Goal: Information Seeking & Learning: Learn about a topic

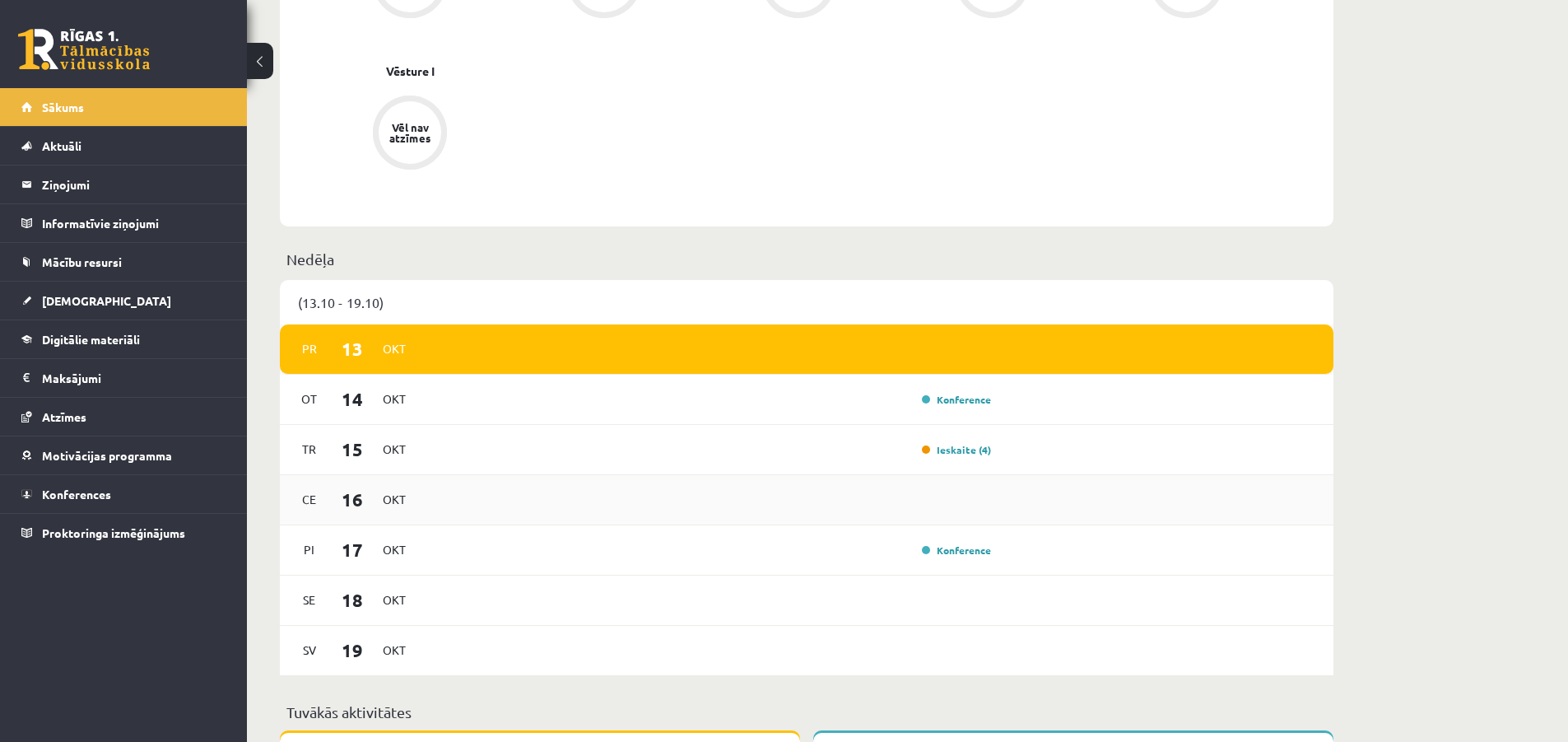
scroll to position [824, 0]
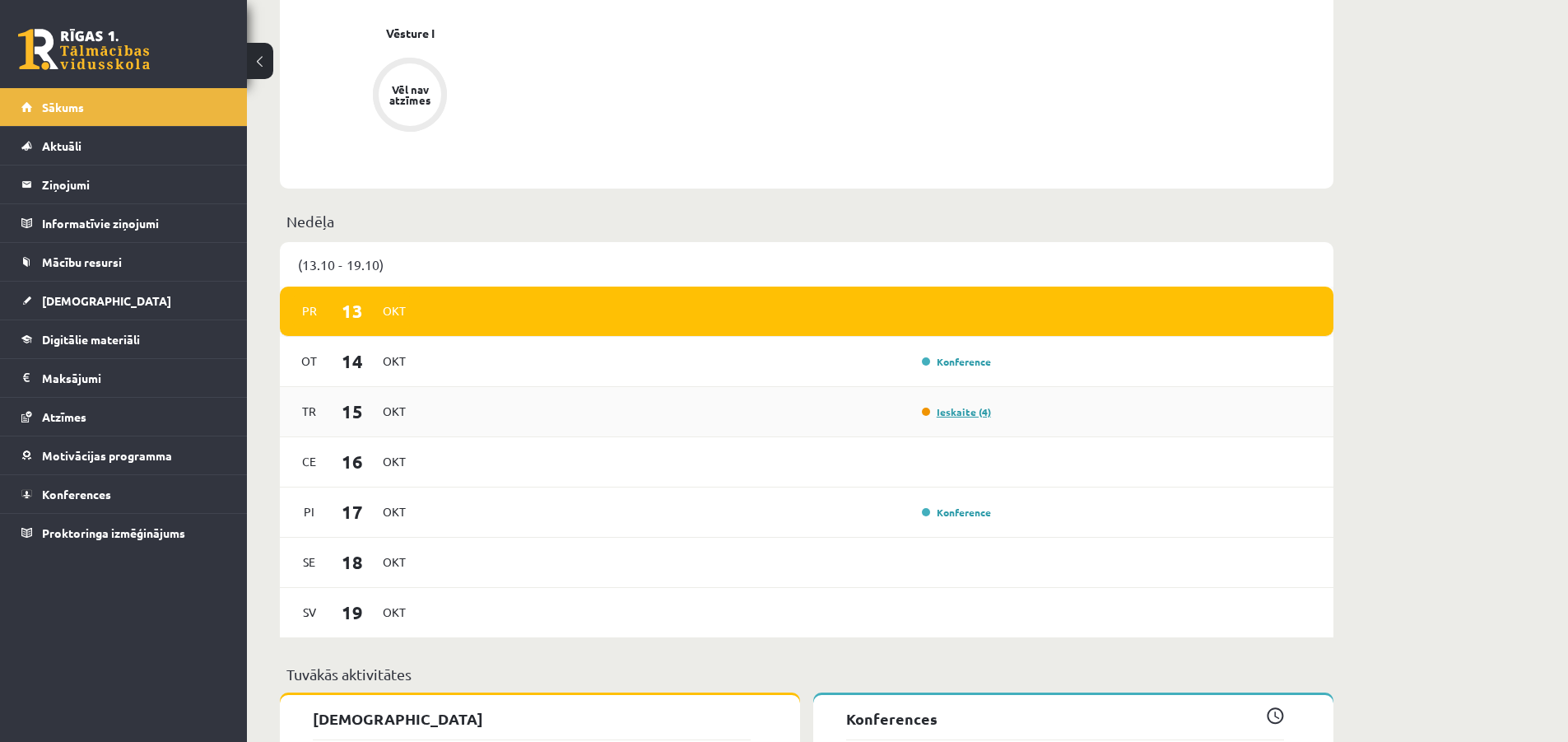
click at [952, 412] on link "Ieskaite (4)" at bounding box center [957, 411] width 69 height 13
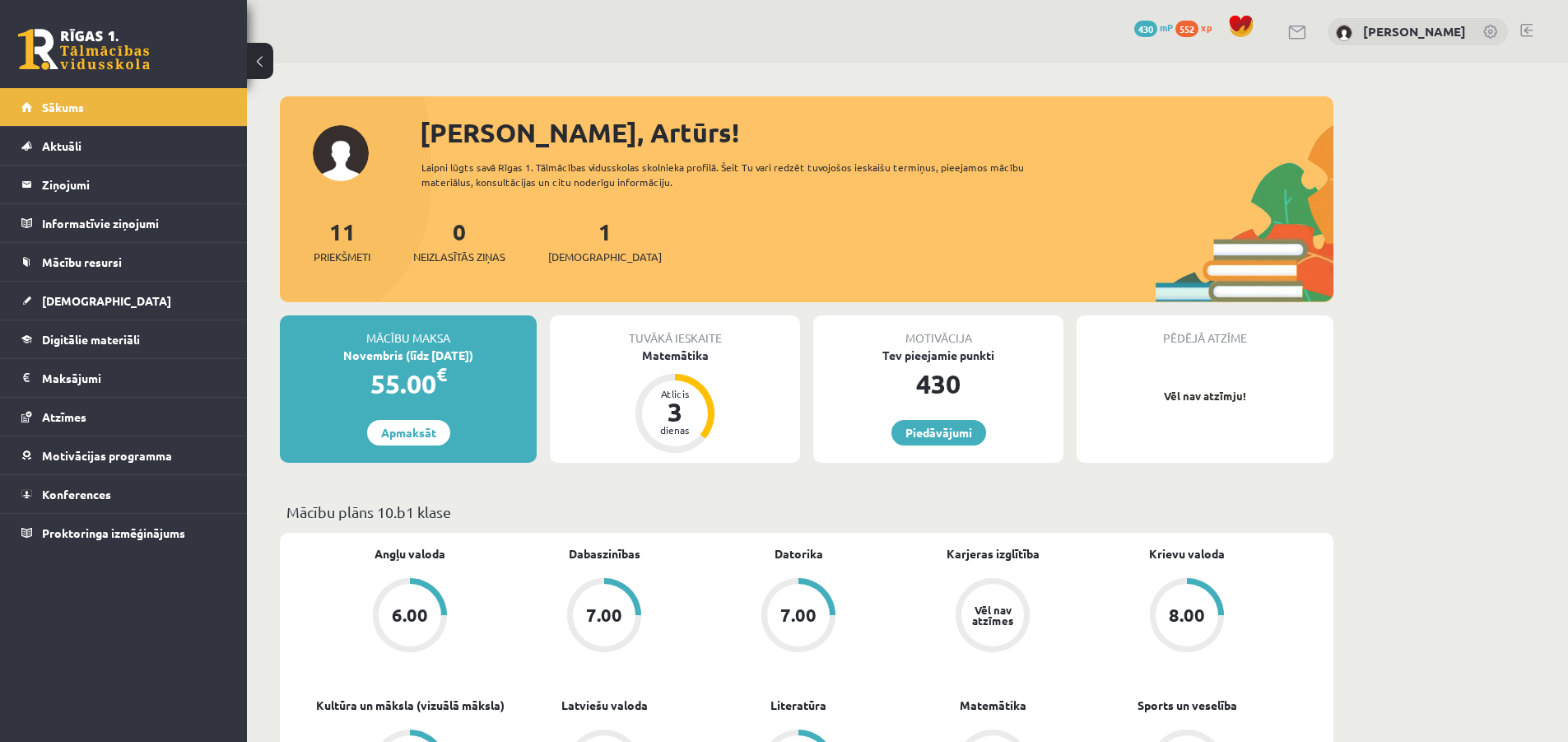
scroll to position [824, 0]
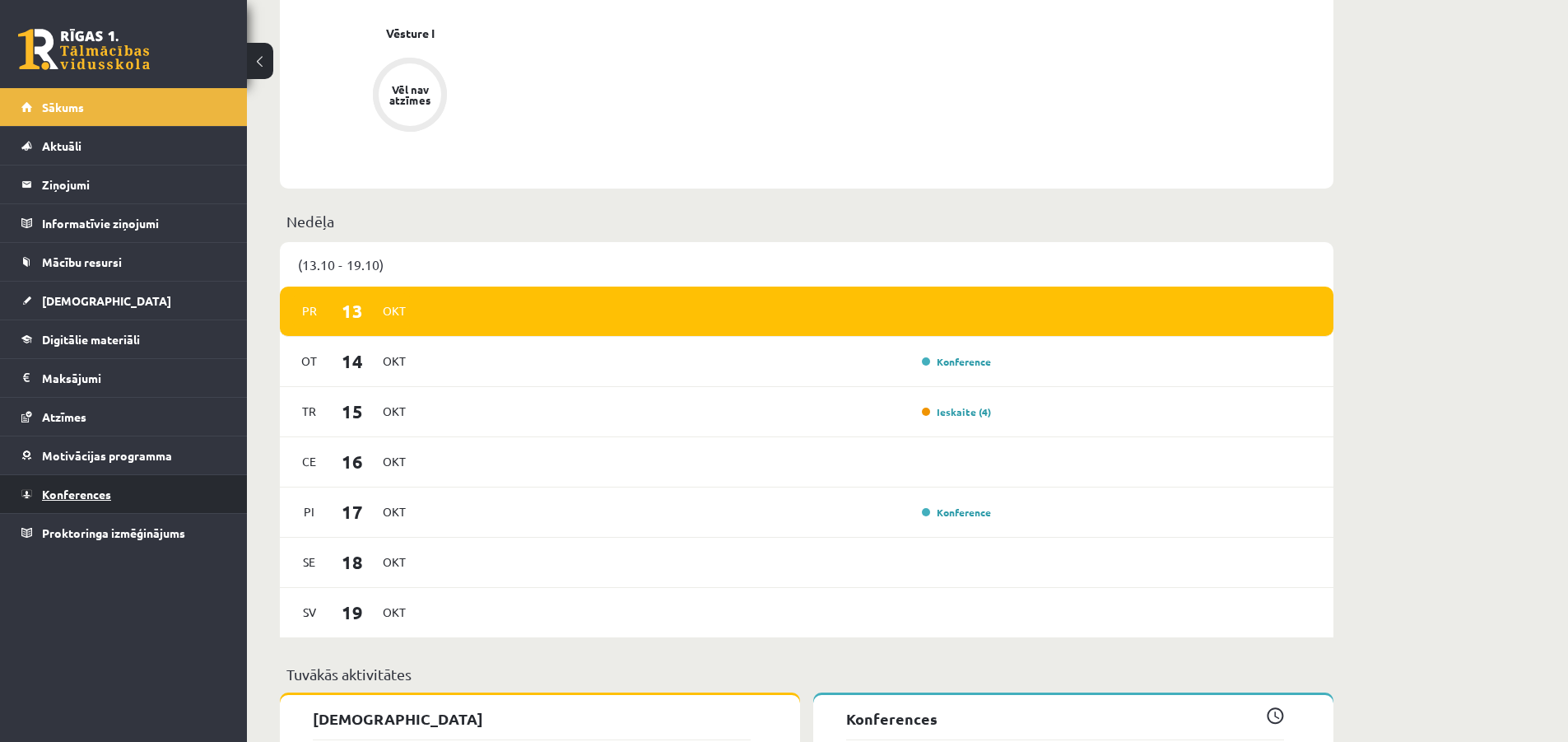
click at [76, 498] on span "Konferences" at bounding box center [77, 494] width 69 height 15
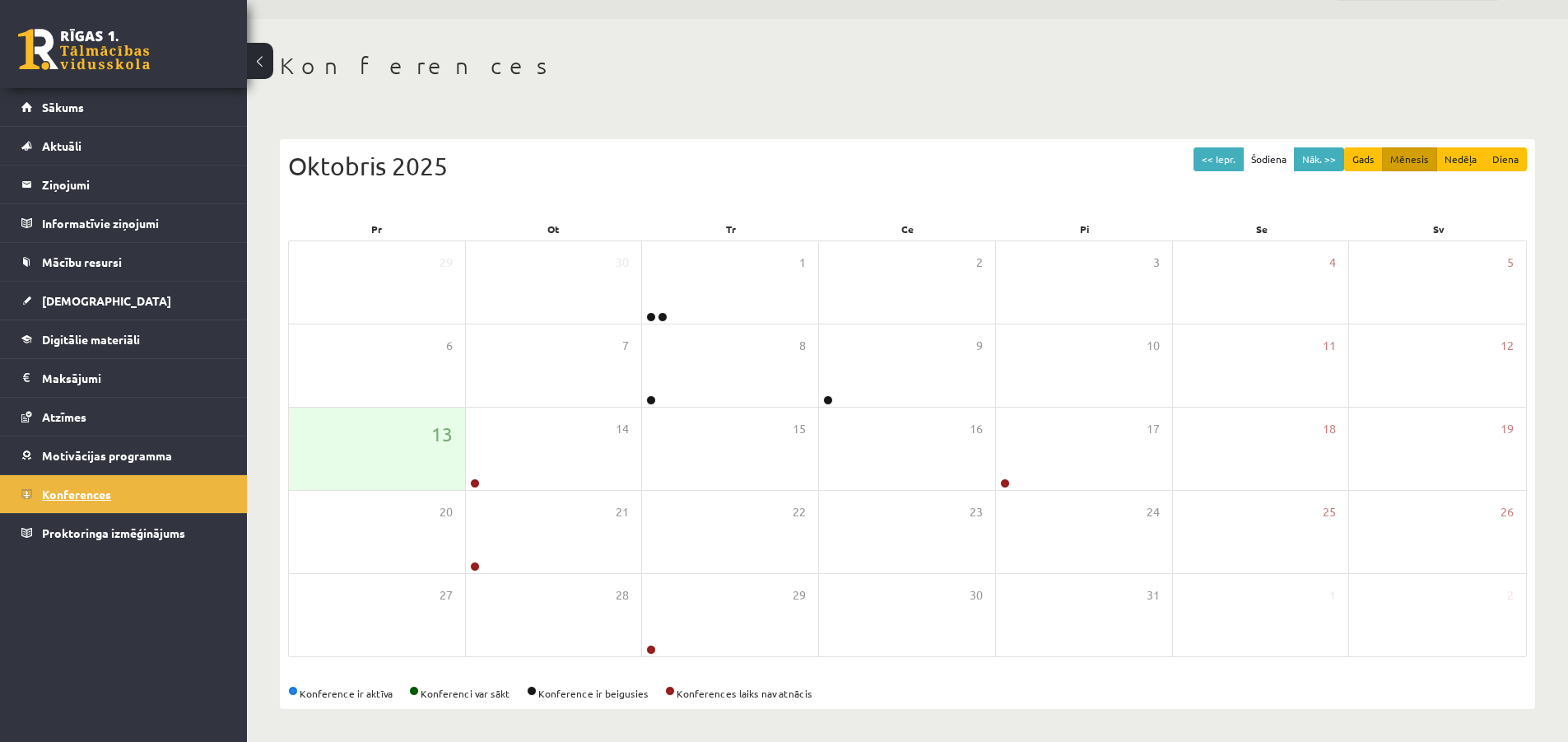
scroll to position [45, 0]
click at [574, 454] on div "14" at bounding box center [554, 449] width 176 height 83
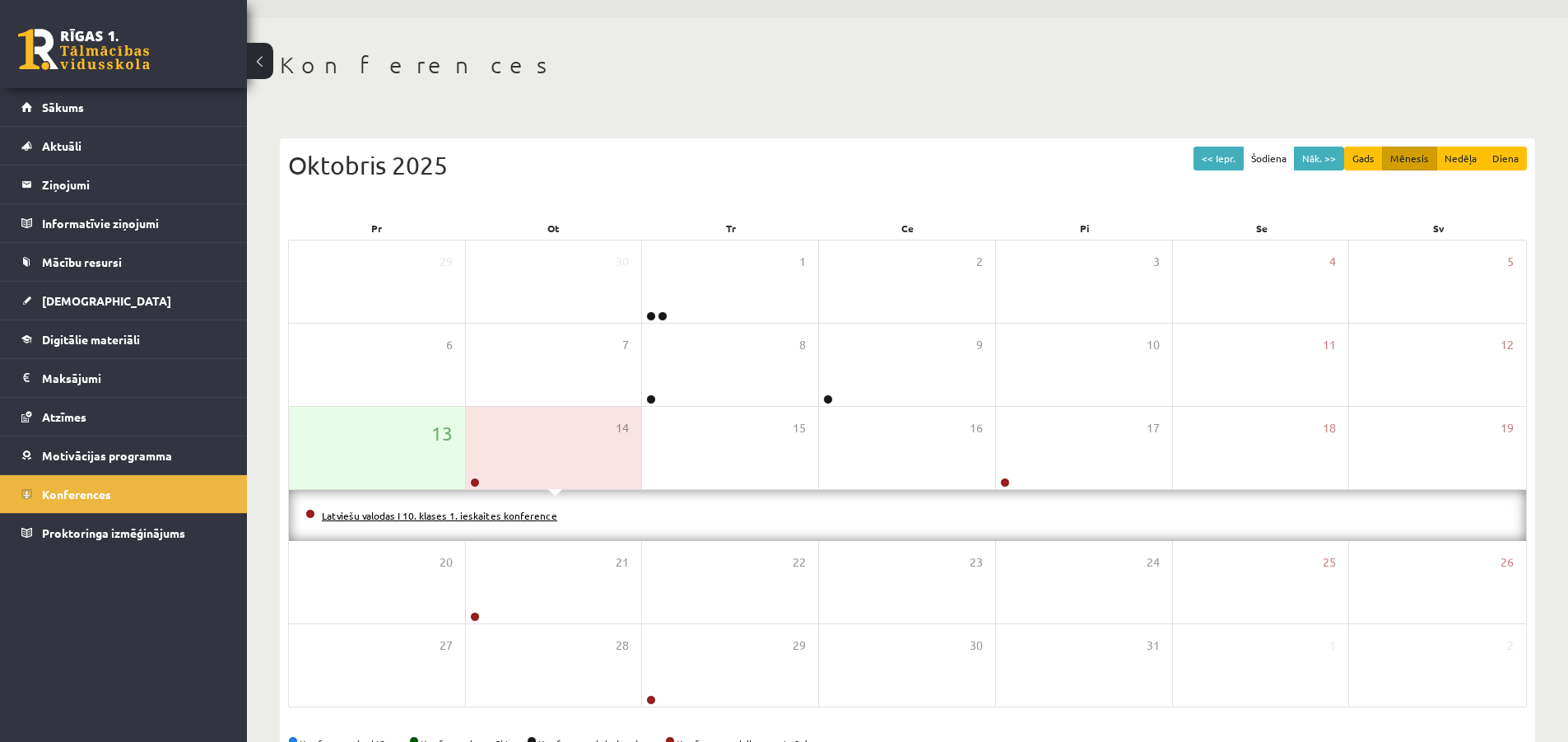
click at [514, 515] on link "Latviešu valodas I 10. klases 1. ieskaites konference" at bounding box center [440, 516] width 235 height 13
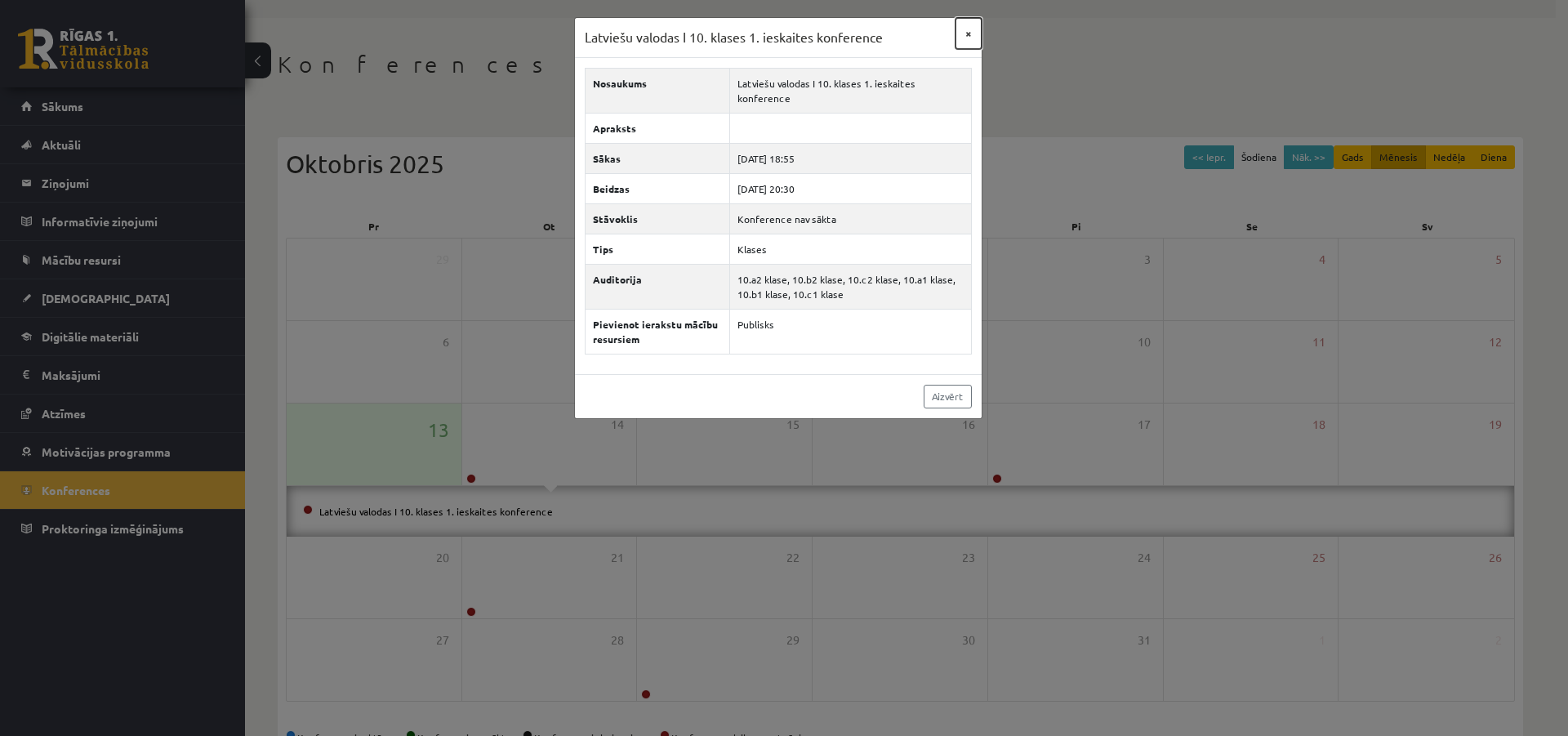
click at [962, 25] on button "×" at bounding box center [969, 34] width 26 height 31
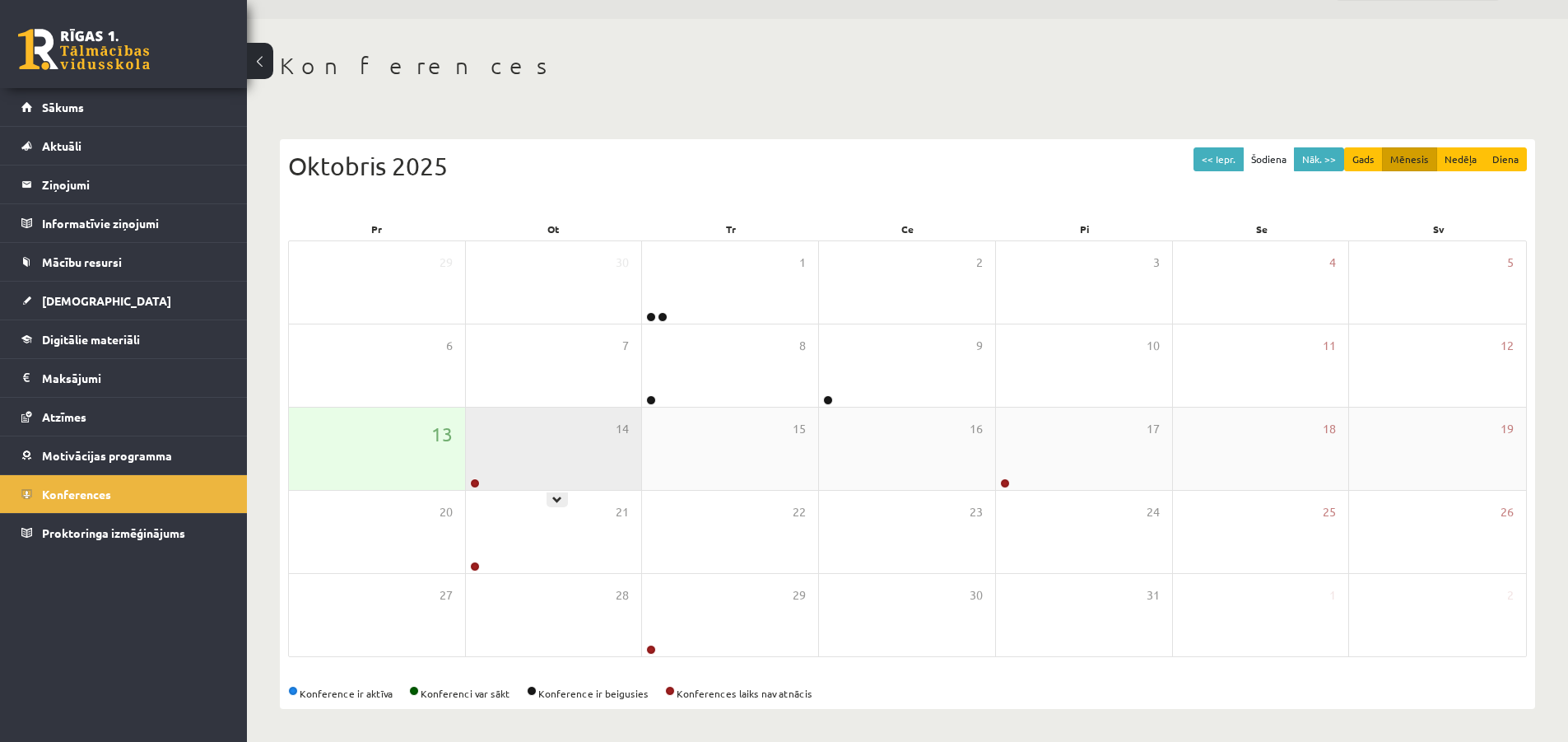
click at [574, 448] on div "14" at bounding box center [554, 449] width 176 height 83
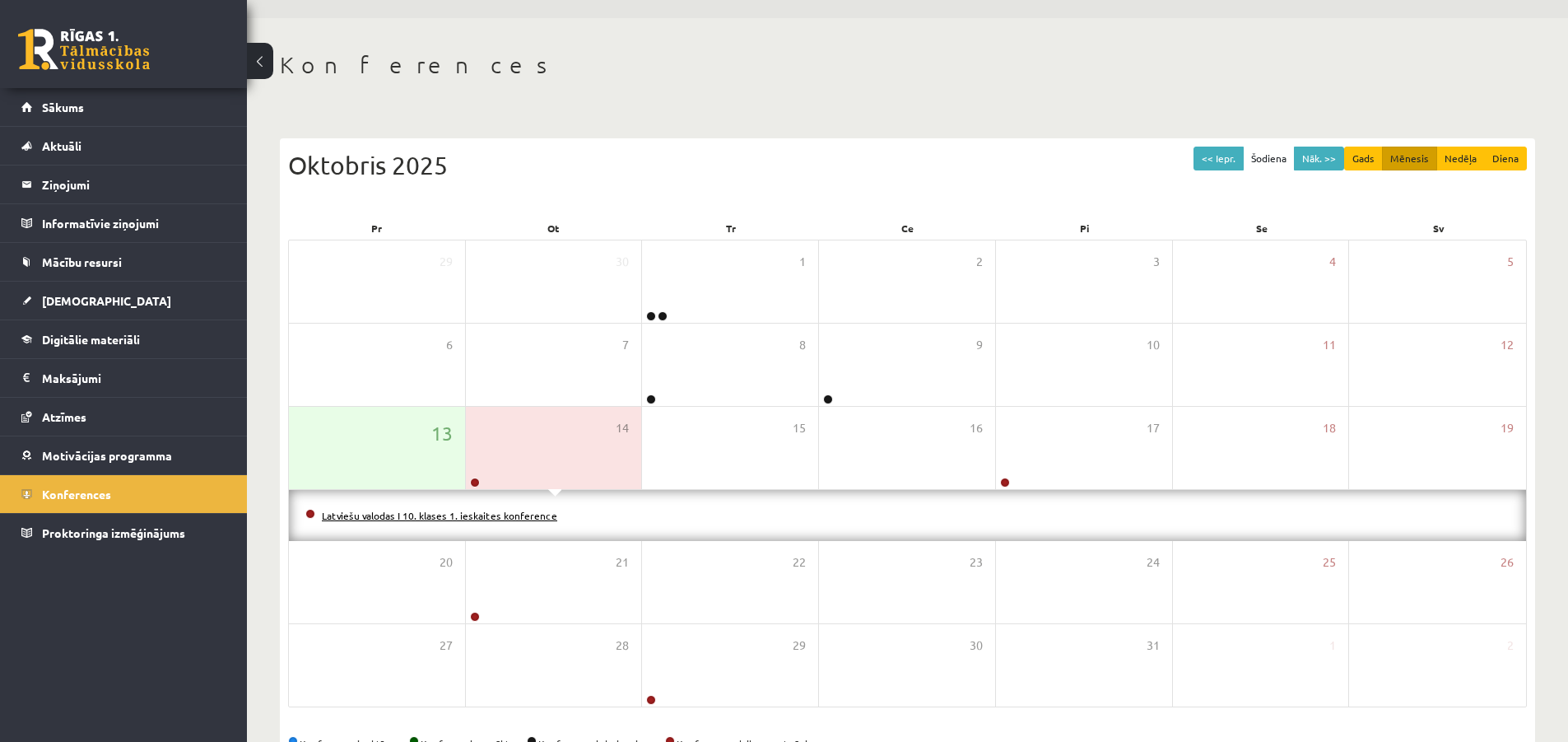
click at [533, 519] on link "Latviešu valodas I 10. klases 1. ieskaites konference" at bounding box center [440, 516] width 235 height 13
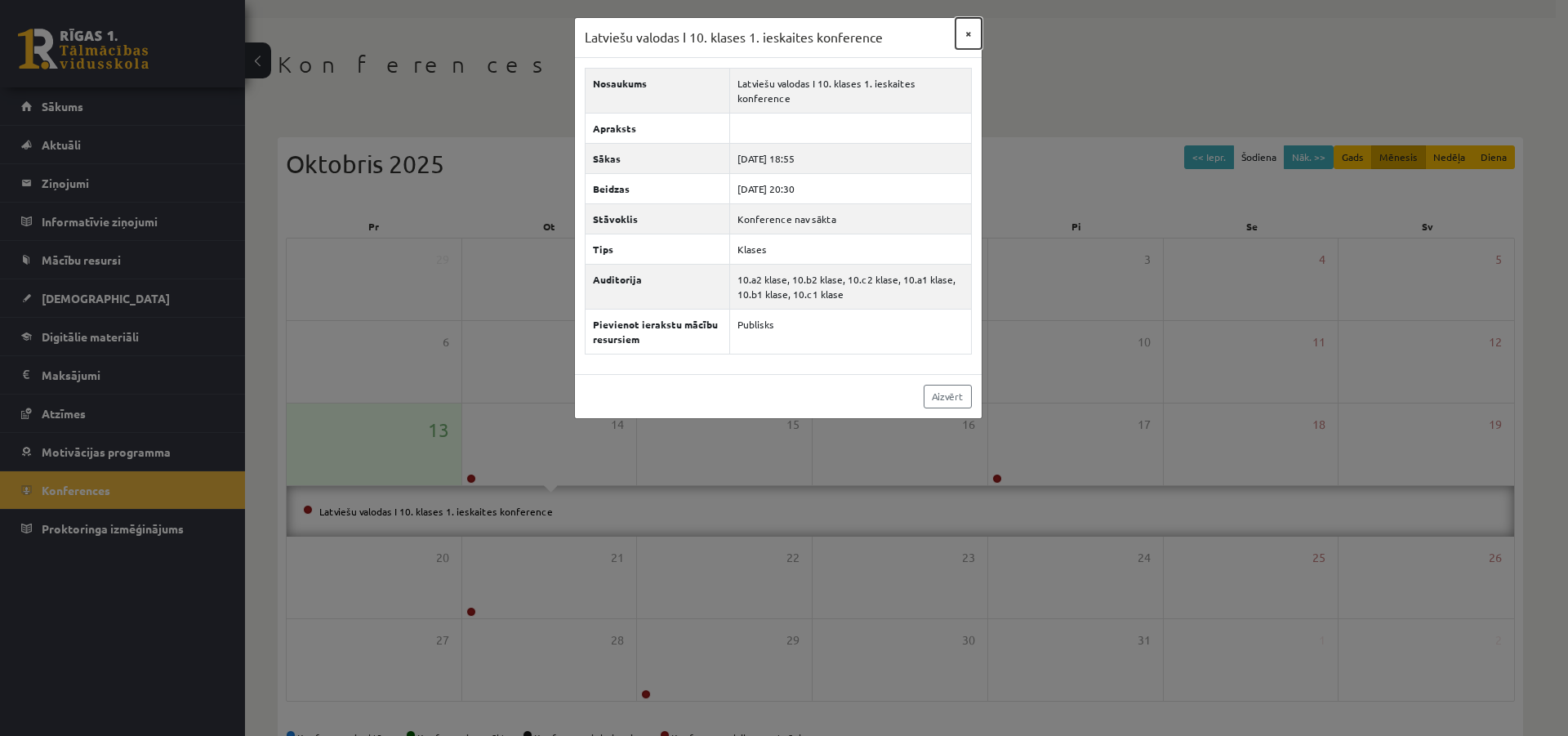
click at [961, 27] on button "×" at bounding box center [969, 34] width 26 height 31
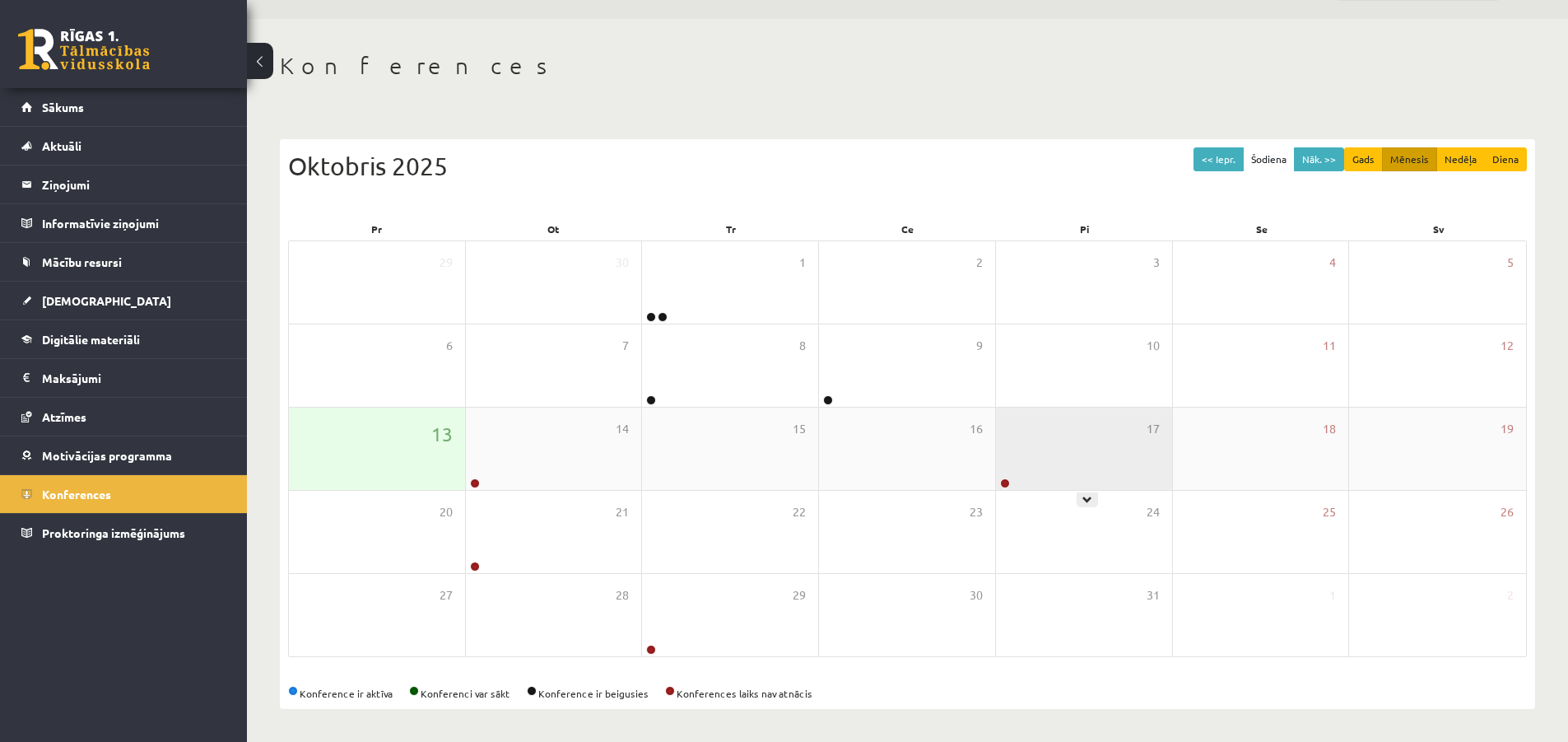
click at [1024, 438] on div "17" at bounding box center [1084, 449] width 176 height 83
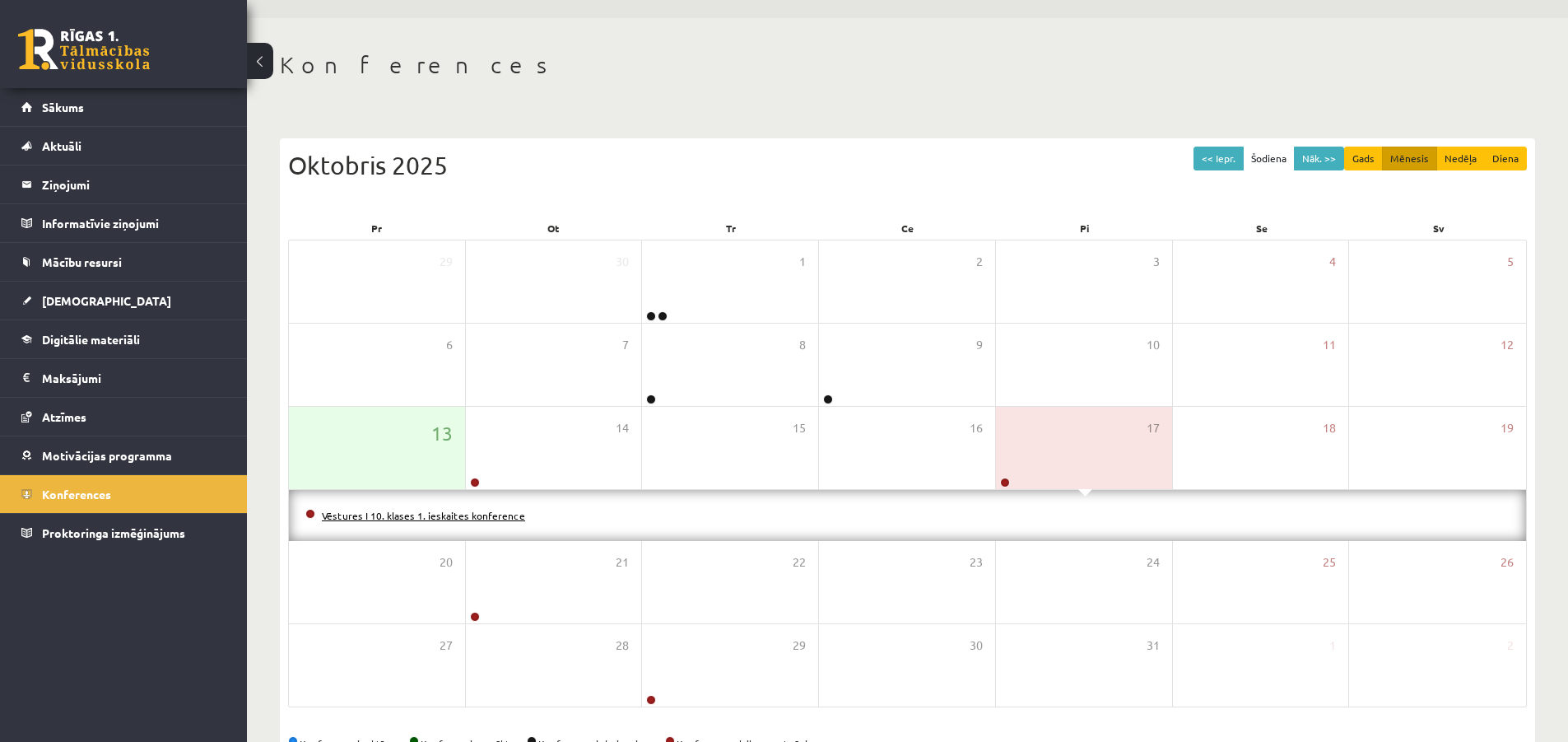
click at [473, 511] on link "Vēstures I 10. klases 1. ieskaites konference" at bounding box center [424, 516] width 203 height 13
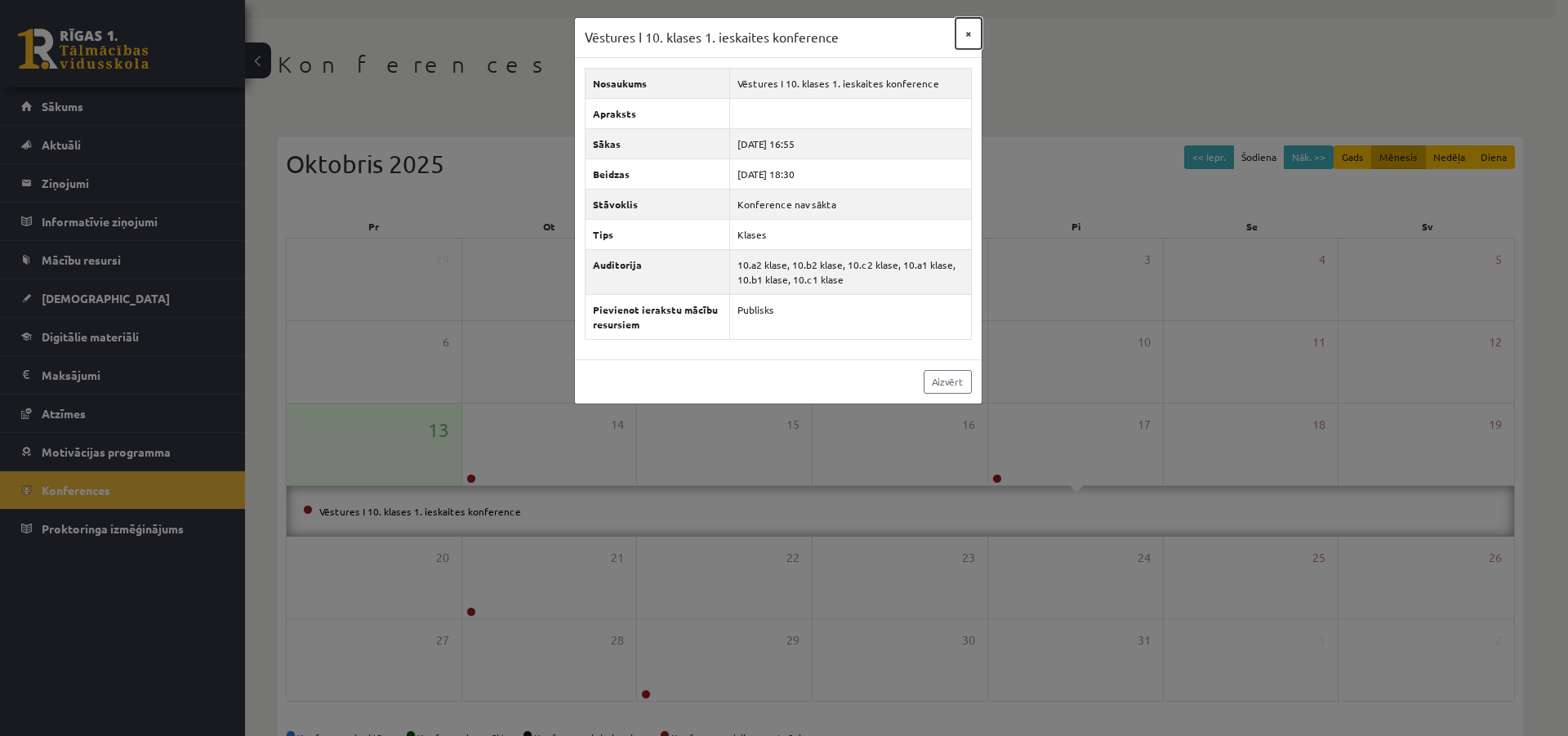
click at [966, 39] on button "×" at bounding box center [969, 34] width 26 height 31
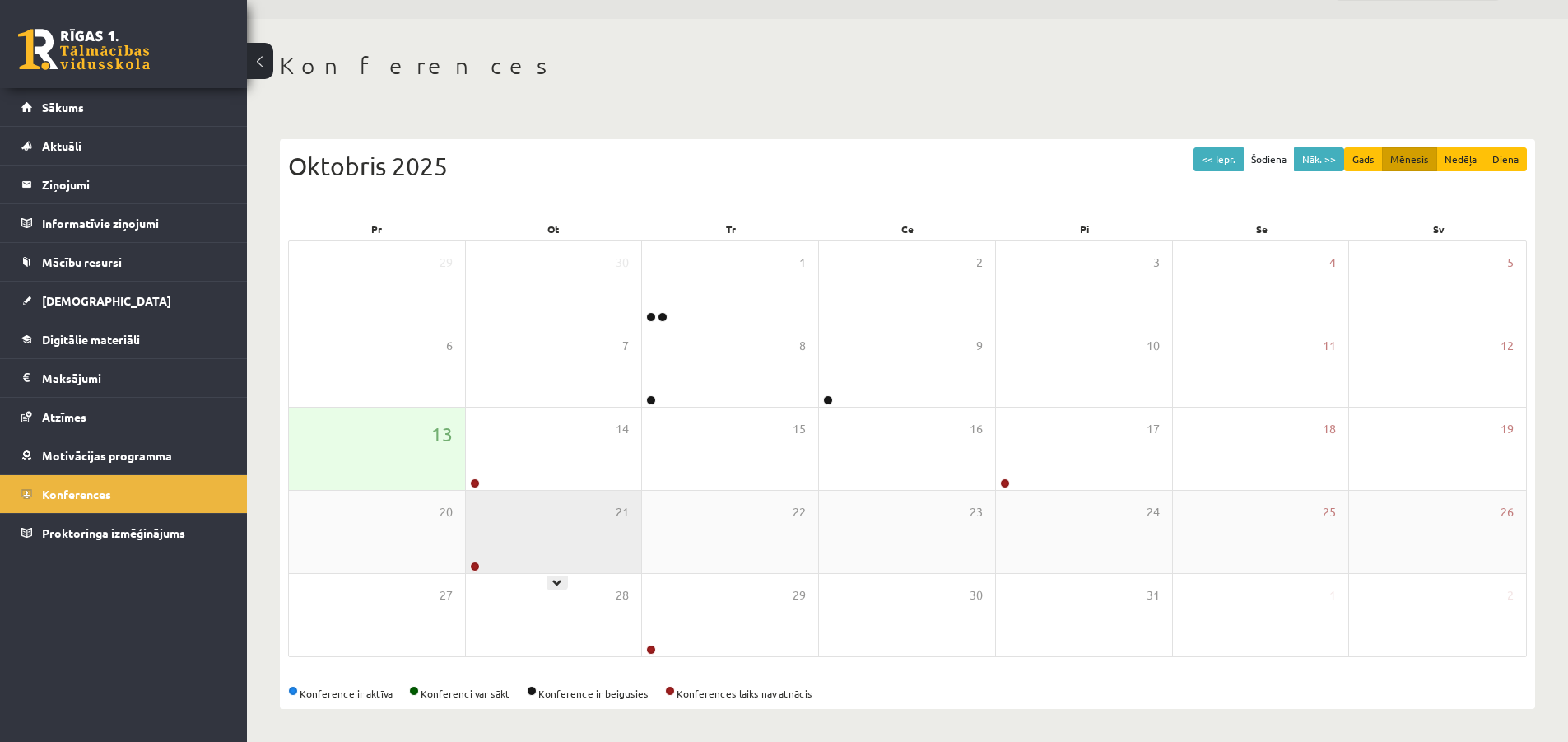
click at [485, 517] on div "21" at bounding box center [554, 532] width 176 height 83
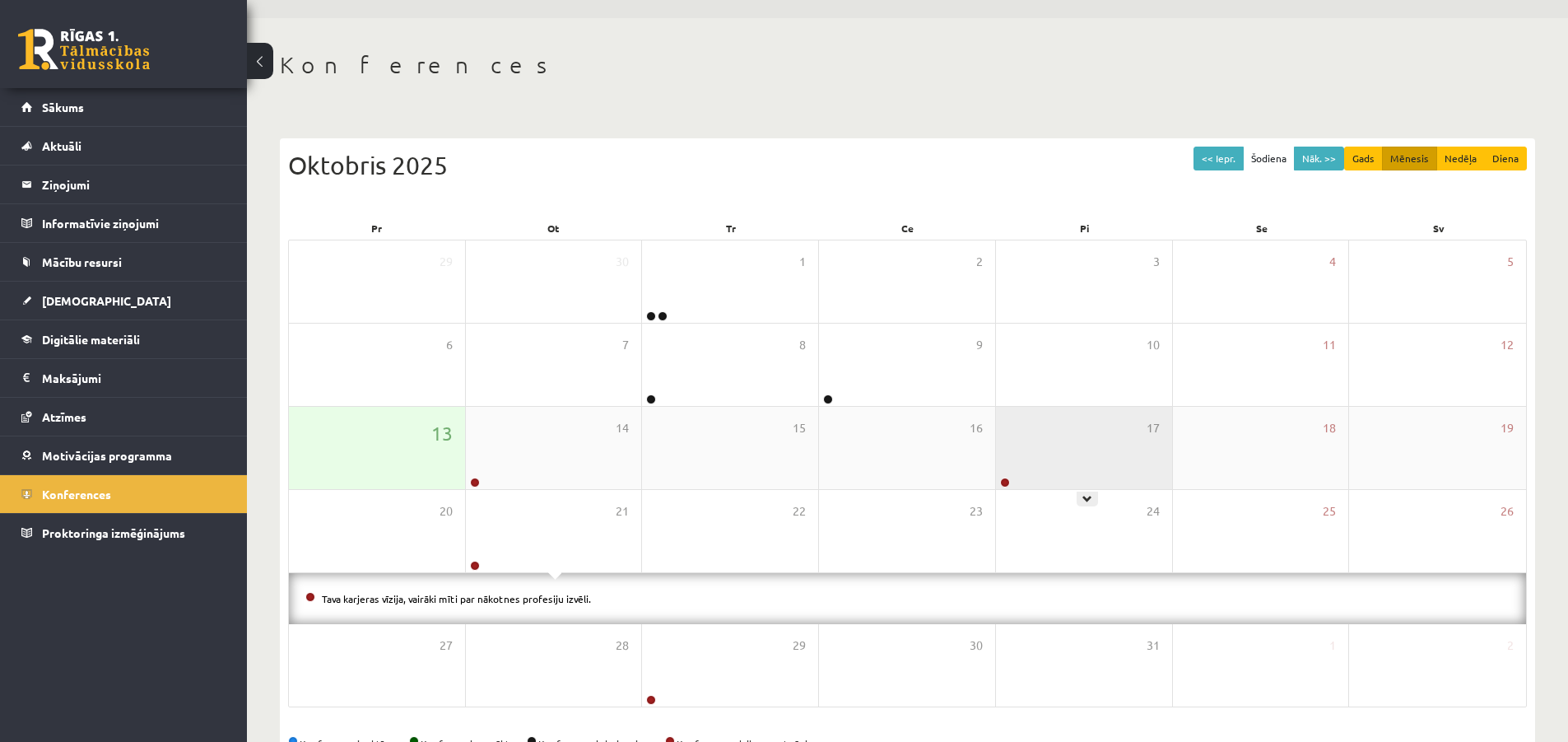
click at [1067, 458] on div "17" at bounding box center [1084, 448] width 176 height 83
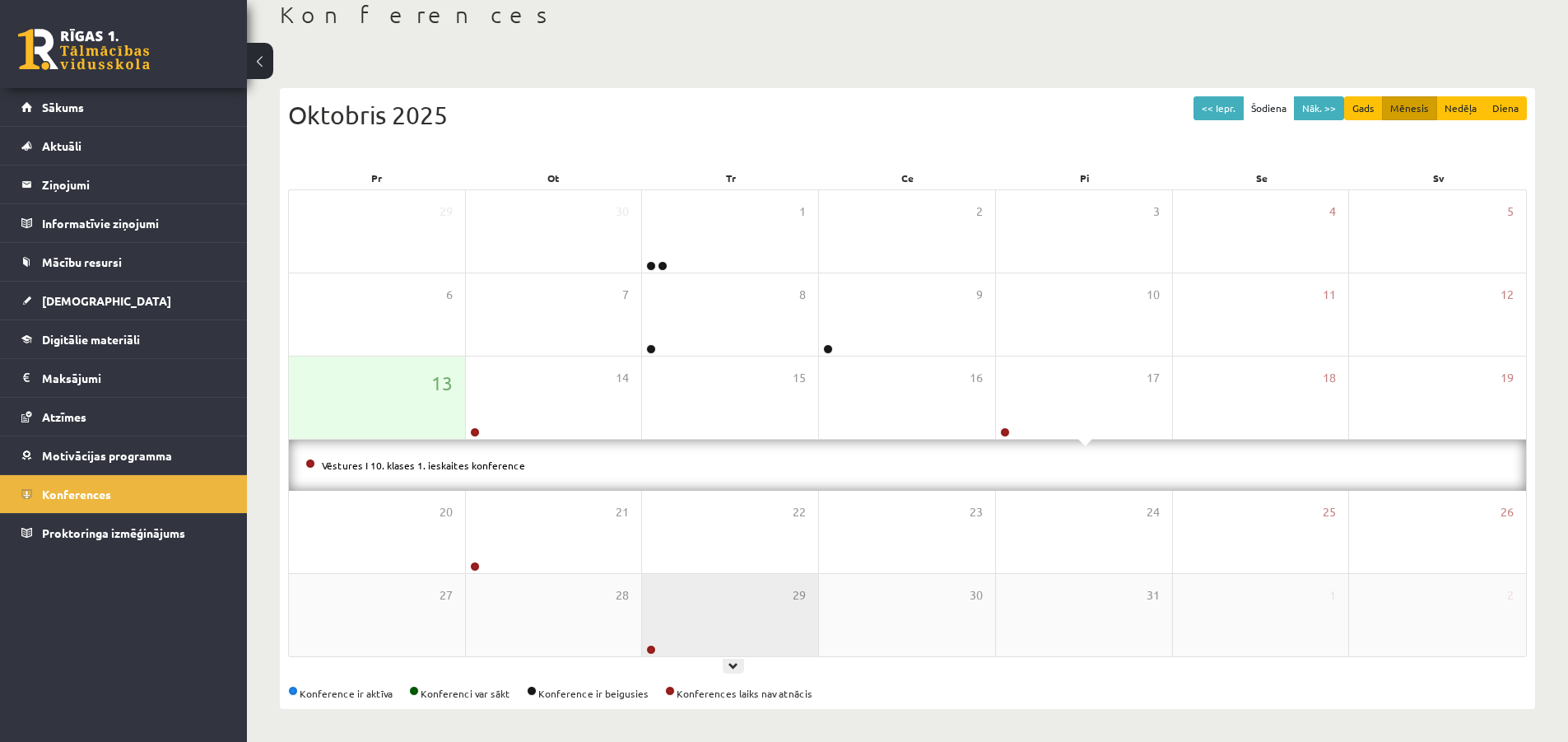
click at [741, 603] on div "29" at bounding box center [729, 616] width 176 height 83
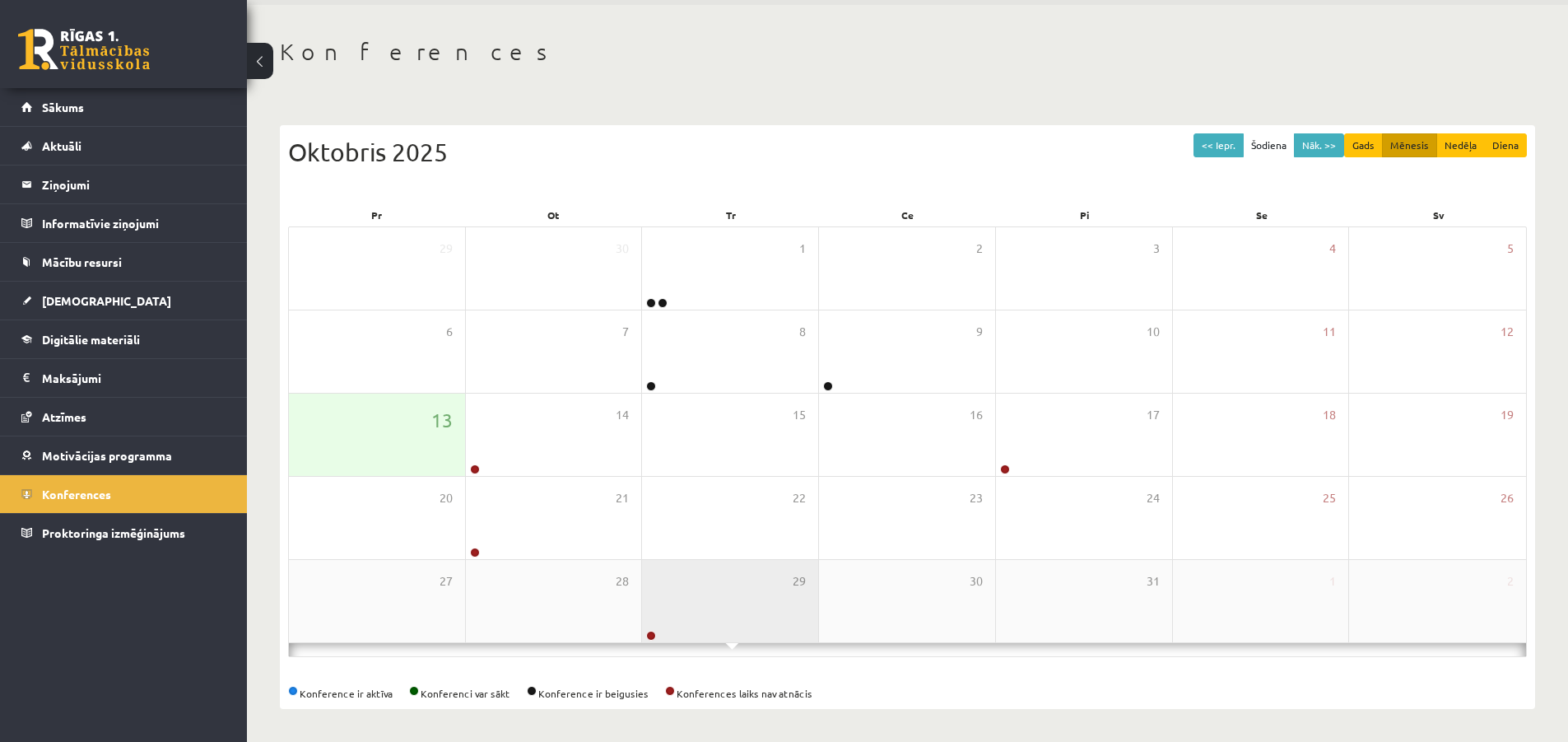
scroll to position [97, 0]
